Goal: Check status: Check status

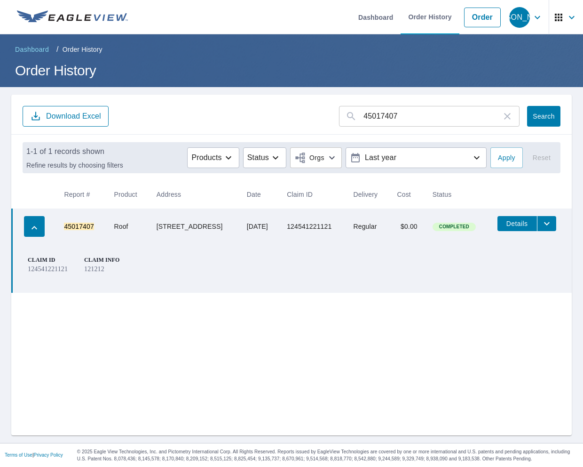
click at [475, 46] on ol "Dashboard / Order History" at bounding box center [291, 49] width 561 height 15
click at [475, 27] on link "Order" at bounding box center [482, 18] width 37 height 20
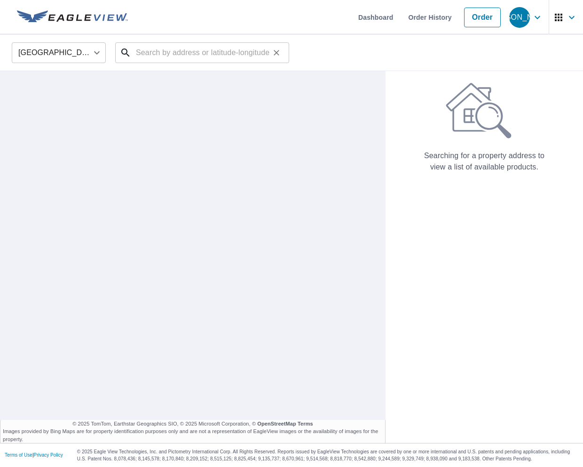
click at [202, 46] on input "text" at bounding box center [203, 53] width 134 height 26
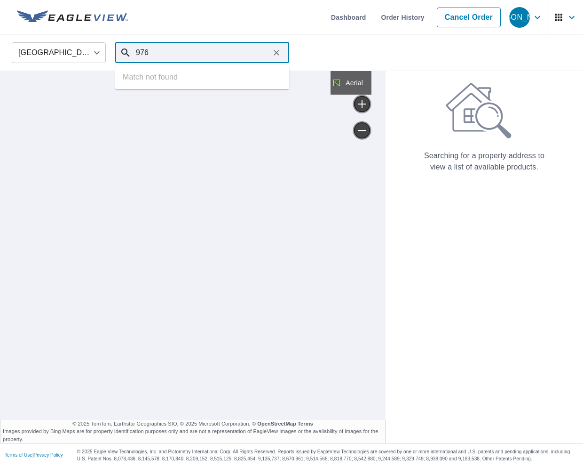
type input "9766"
